Goal: Task Accomplishment & Management: Use online tool/utility

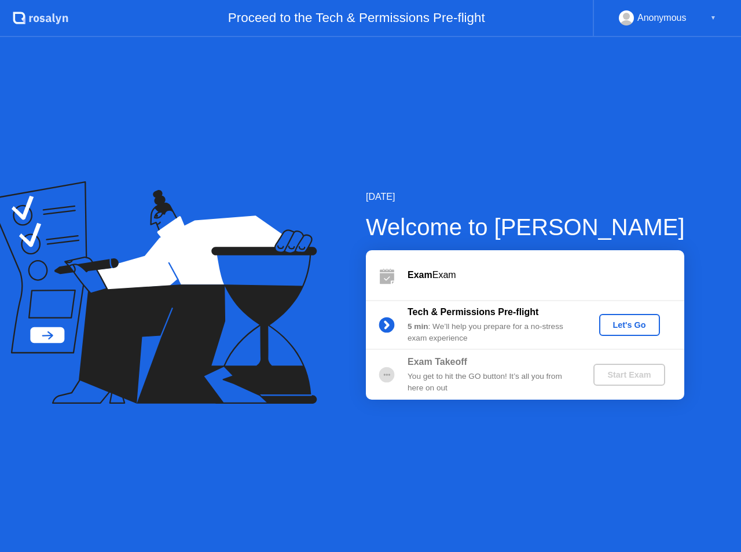
click at [616, 324] on div "Let's Go" at bounding box center [630, 324] width 52 height 9
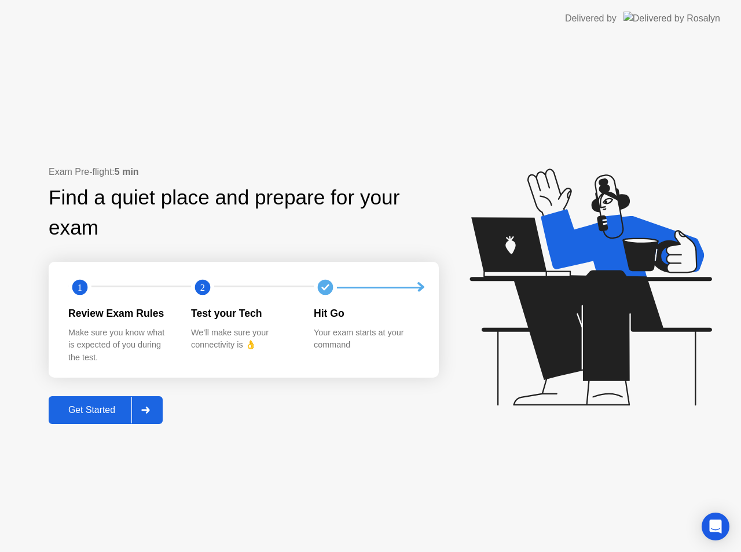
click at [87, 401] on button "Get Started" at bounding box center [106, 410] width 114 height 28
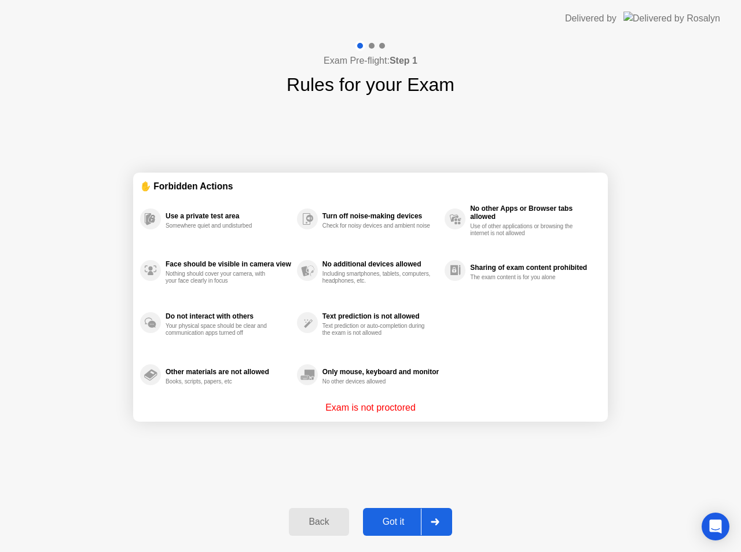
click at [397, 518] on div "Got it" at bounding box center [394, 522] width 54 height 10
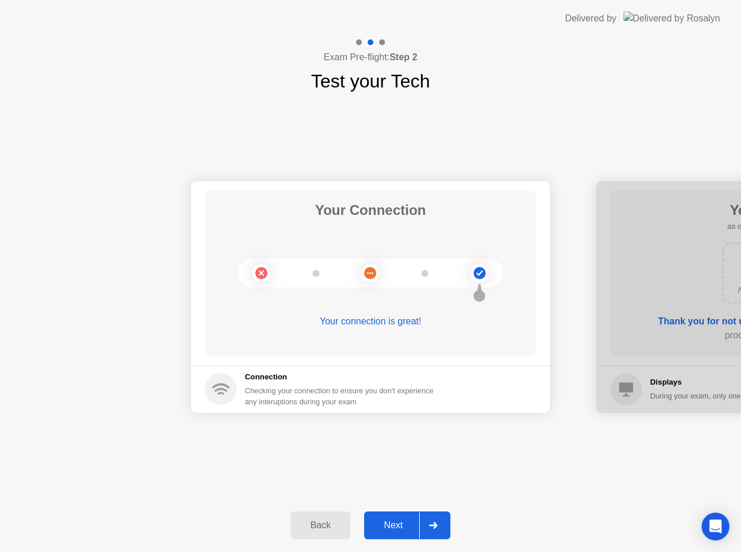
click at [397, 520] on div "Next" at bounding box center [394, 525] width 52 height 10
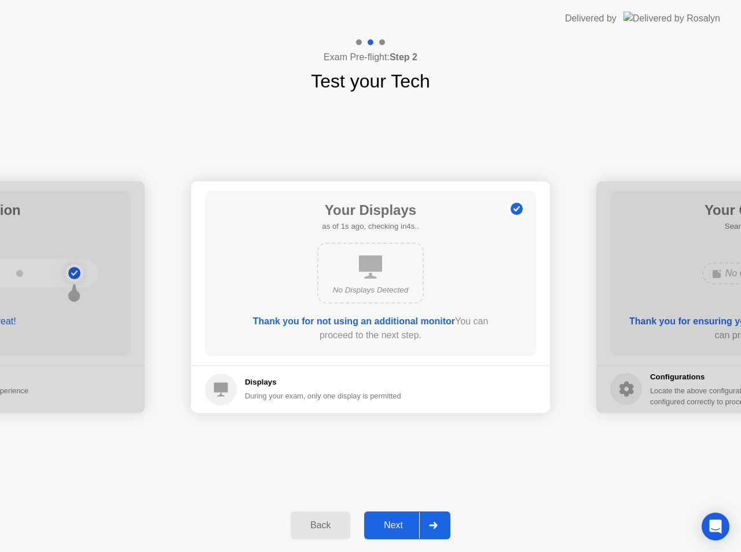
click at [397, 520] on div "Next" at bounding box center [394, 525] width 52 height 10
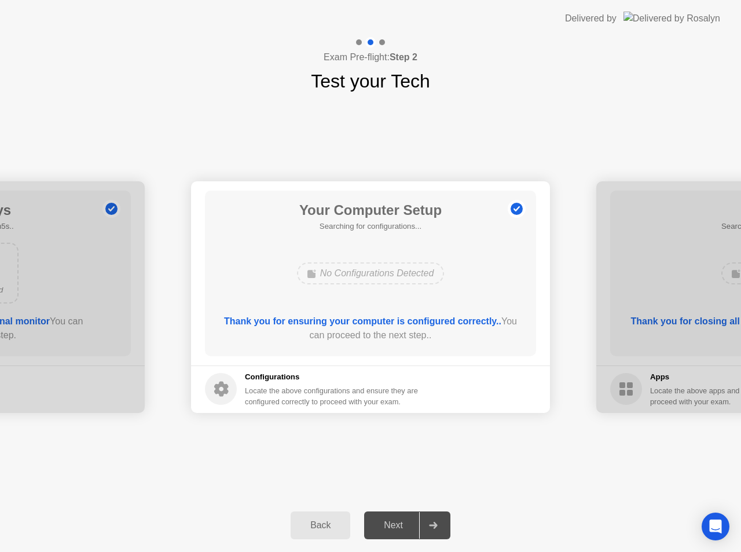
click at [397, 520] on div "Next" at bounding box center [394, 525] width 52 height 10
click at [419, 489] on div "Your Connection Your connection is great! Connection Checking your connection t…" at bounding box center [370, 297] width 741 height 404
click at [356, 346] on div "Thank you for ensuring your computer is configured correctly.. You can proceed …" at bounding box center [371, 330] width 298 height 32
click at [391, 517] on button "Next" at bounding box center [407, 525] width 86 height 28
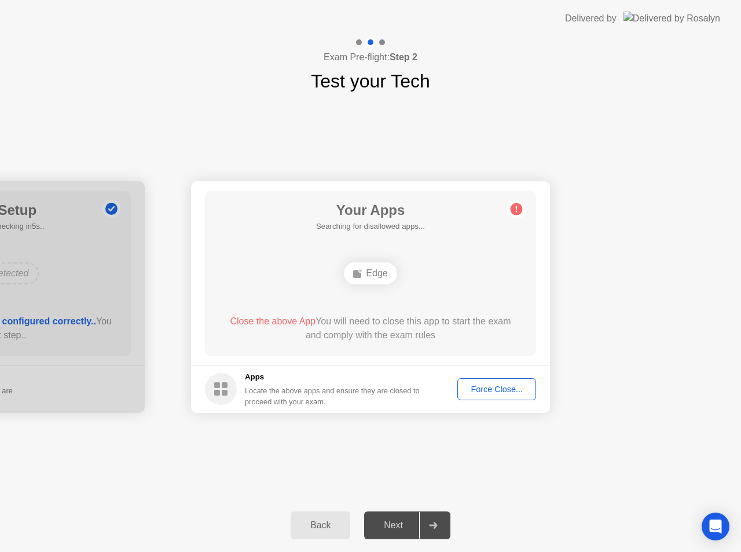
click at [473, 391] on div "Force Close..." at bounding box center [497, 389] width 71 height 9
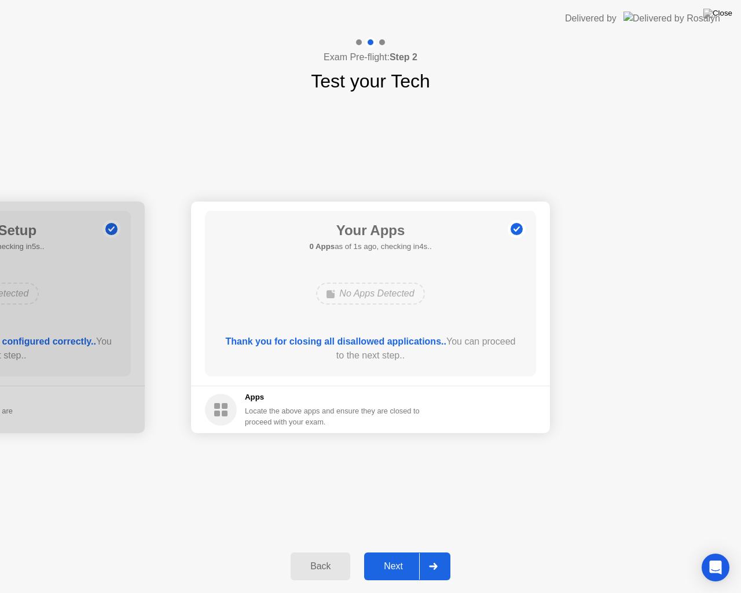
click at [386, 551] on div "Next" at bounding box center [394, 566] width 52 height 10
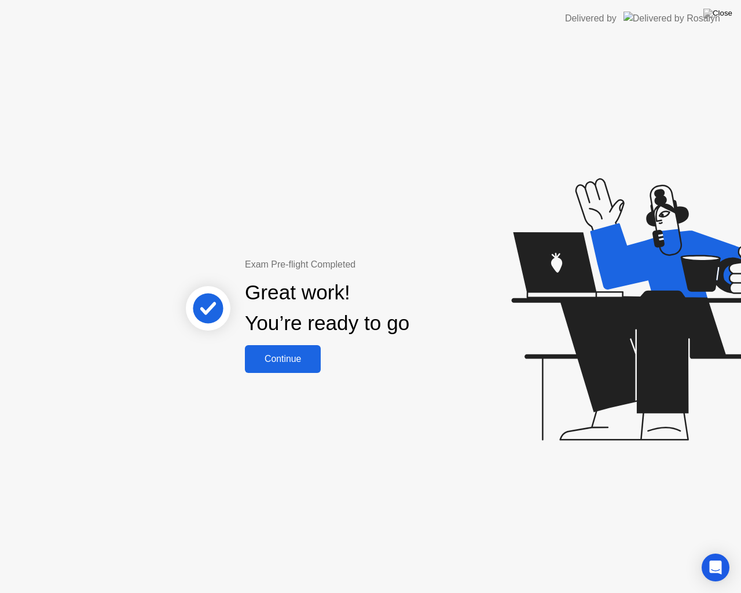
click at [271, 359] on div "Continue" at bounding box center [282, 359] width 69 height 10
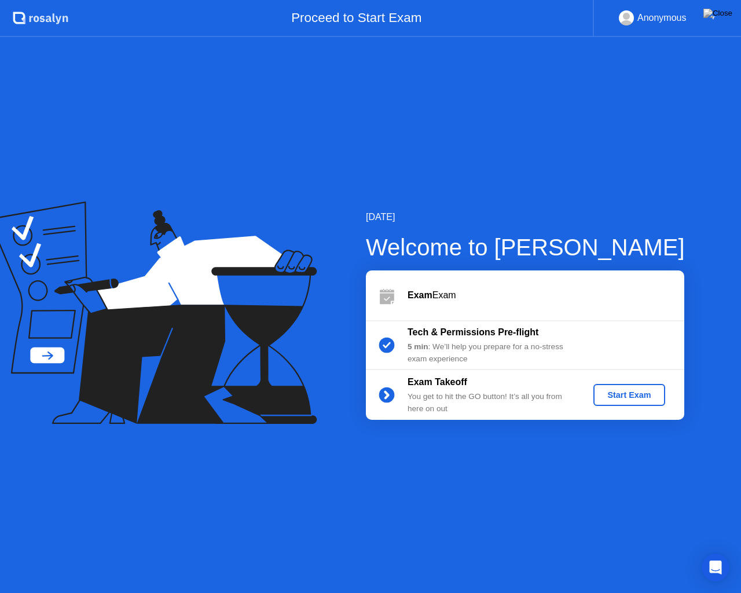
click at [612, 396] on div "Start Exam" at bounding box center [629, 394] width 62 height 9
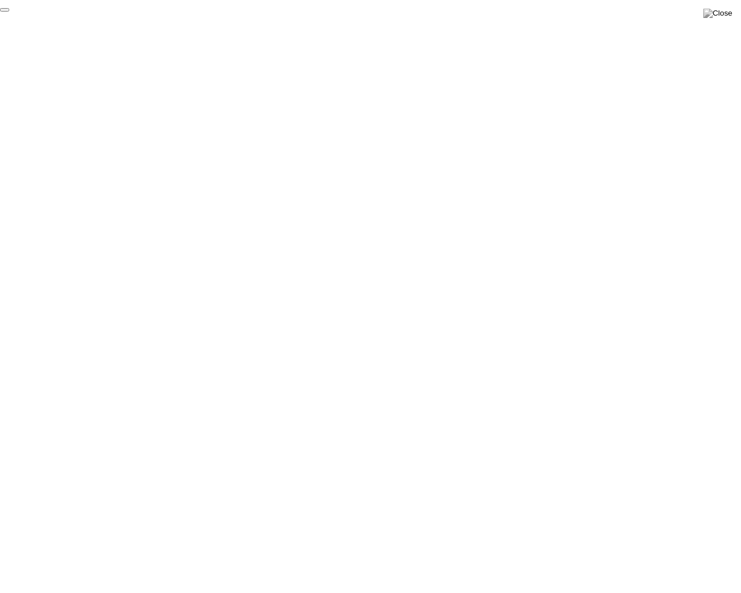
click div "End Proctoring Session"
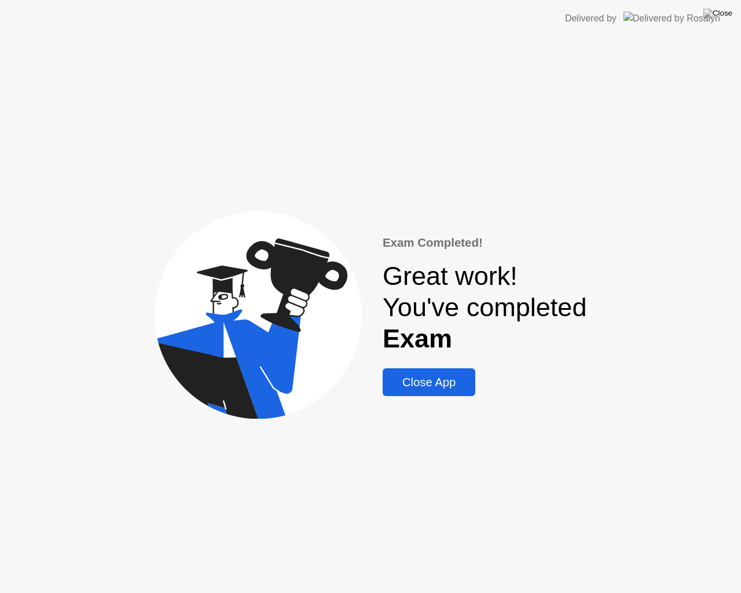
click at [401, 379] on div "Close App" at bounding box center [429, 382] width 86 height 13
